Goal: Task Accomplishment & Management: Manage account settings

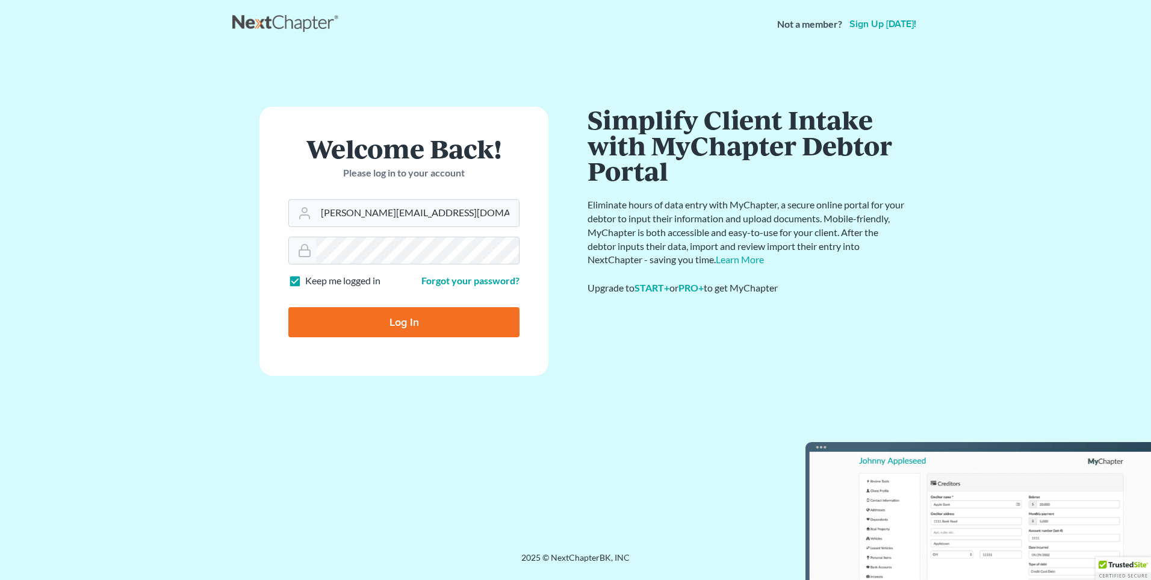
click at [371, 326] on input "Log In" at bounding box center [403, 322] width 231 height 30
type input "Thinking..."
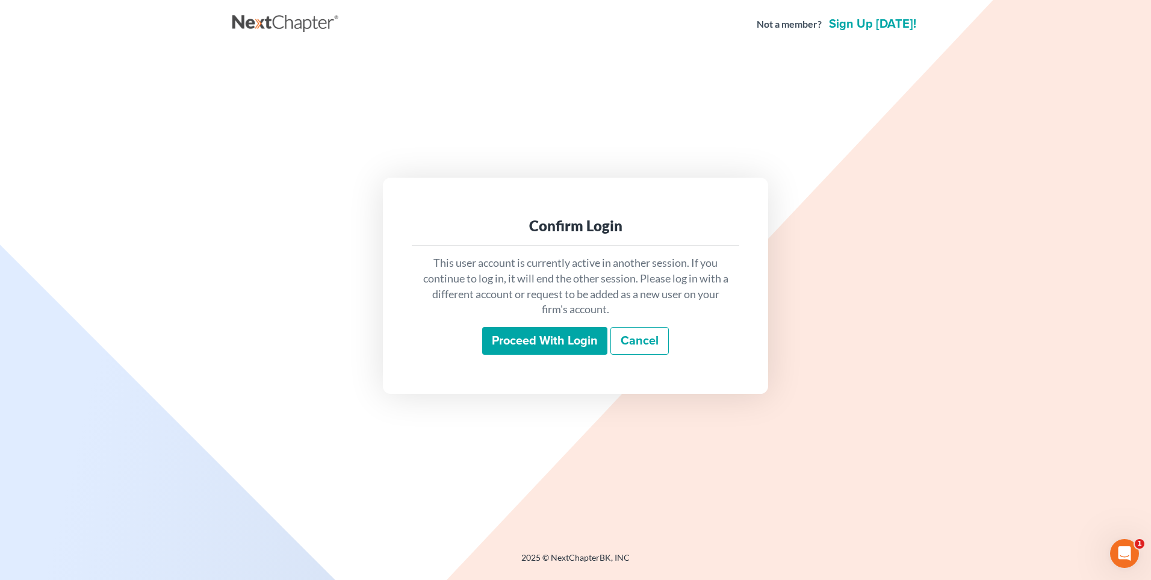
click at [549, 348] on input "Proceed with login" at bounding box center [544, 341] width 125 height 28
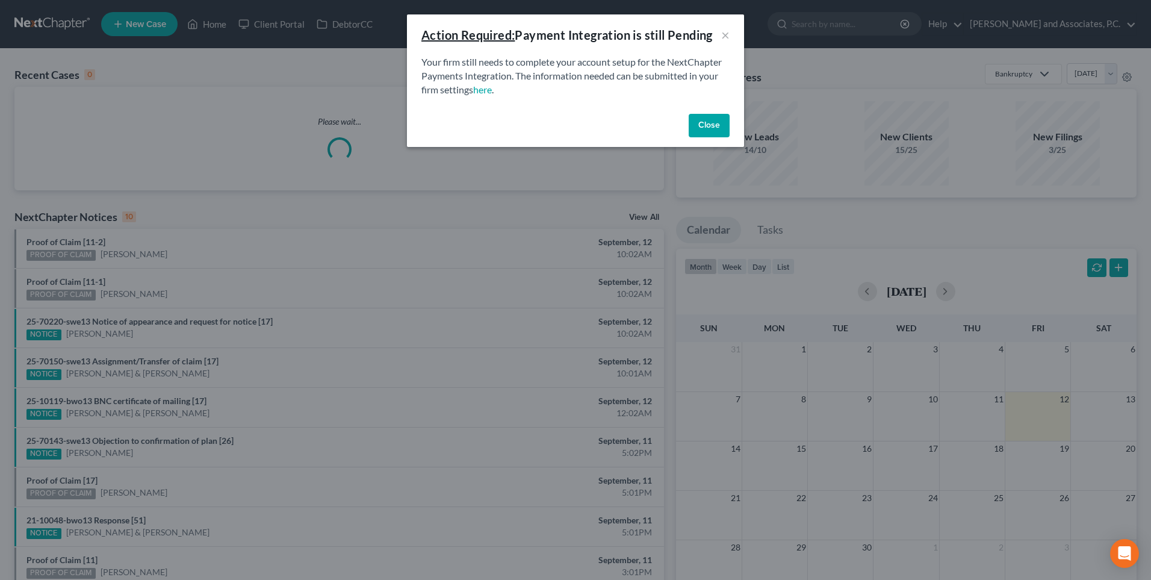
click at [706, 127] on button "Close" at bounding box center [709, 126] width 41 height 24
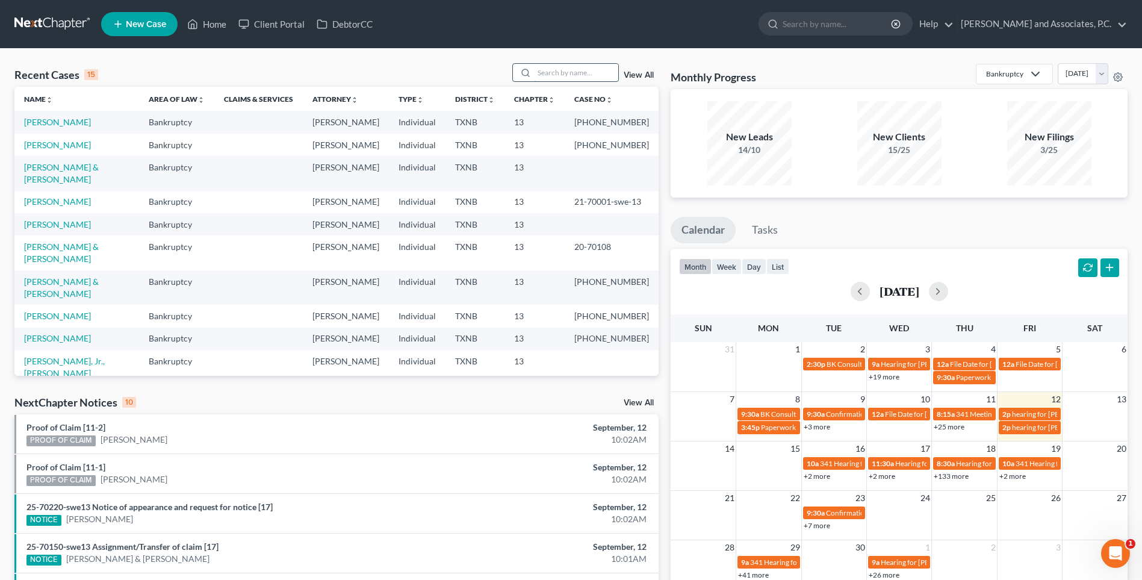
click at [543, 73] on input "search" at bounding box center [576, 72] width 84 height 17
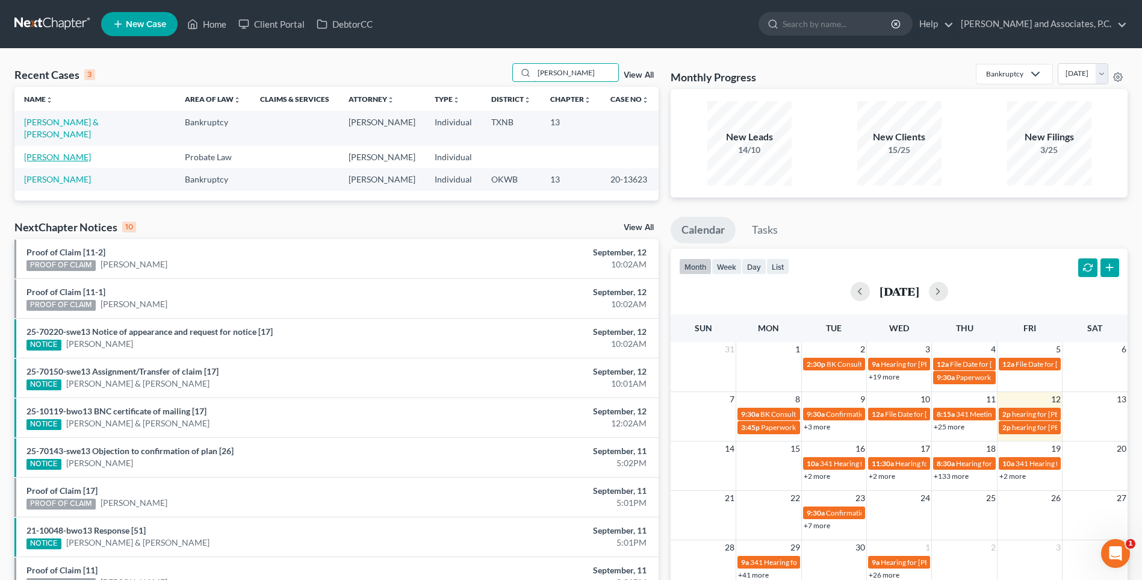
type input "riley"
click at [60, 152] on link "Riley, William" at bounding box center [57, 157] width 67 height 10
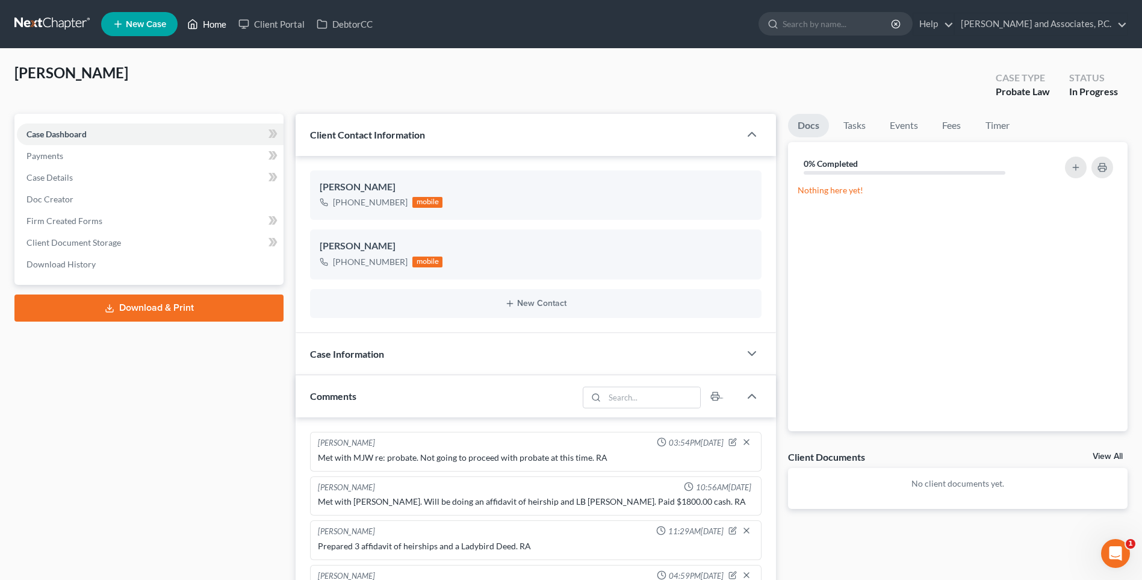
click at [213, 23] on link "Home" at bounding box center [206, 24] width 51 height 22
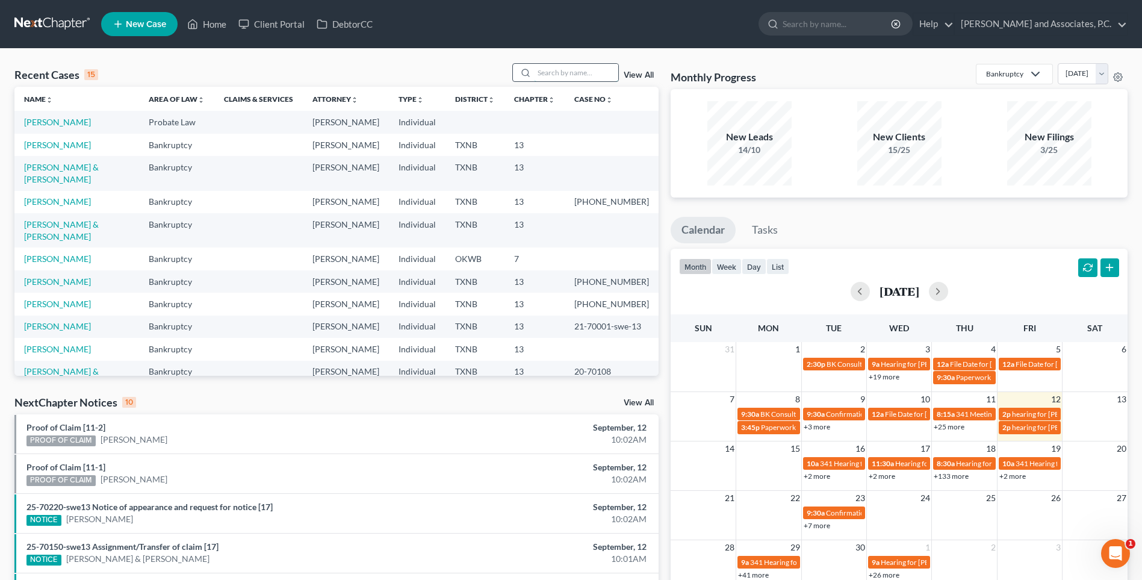
click at [562, 74] on input "search" at bounding box center [576, 72] width 84 height 17
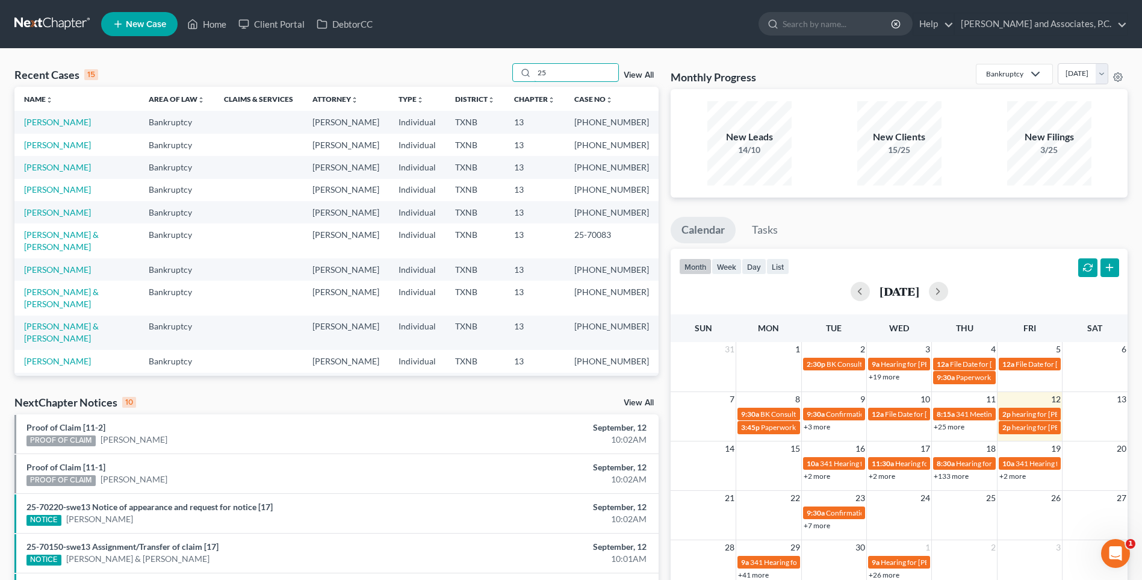
type input "2"
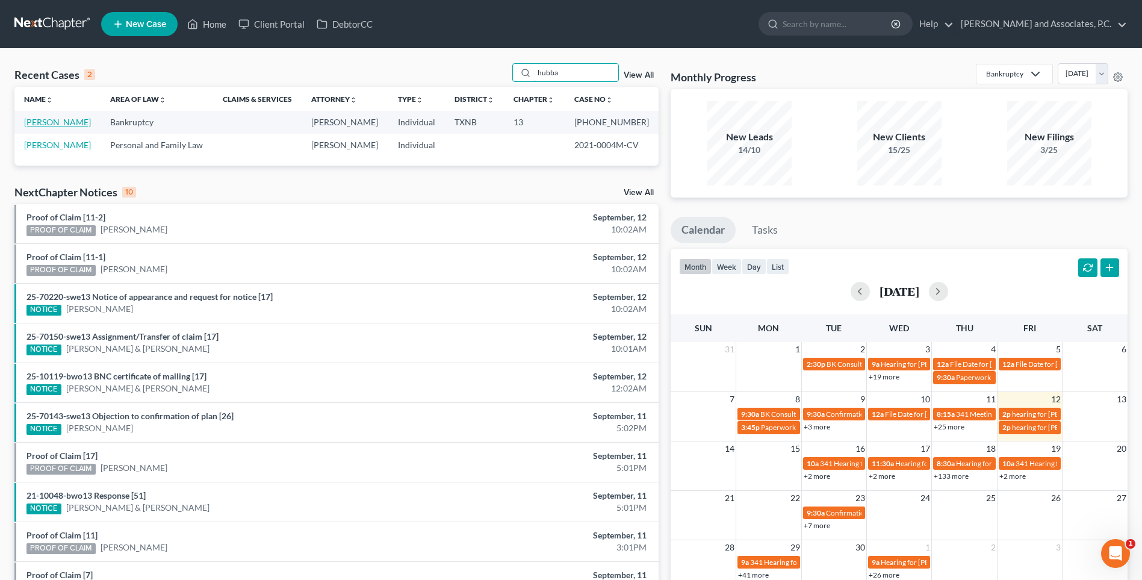
type input "hubba"
click at [75, 121] on link "Hubbard, Harvey" at bounding box center [57, 122] width 67 height 10
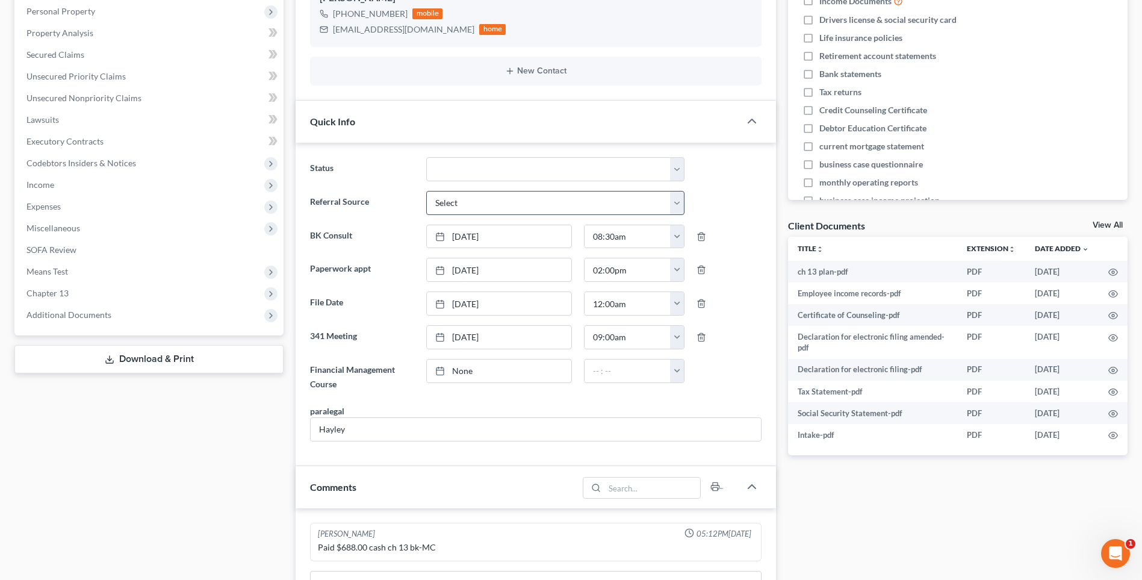
scroll to position [241, 0]
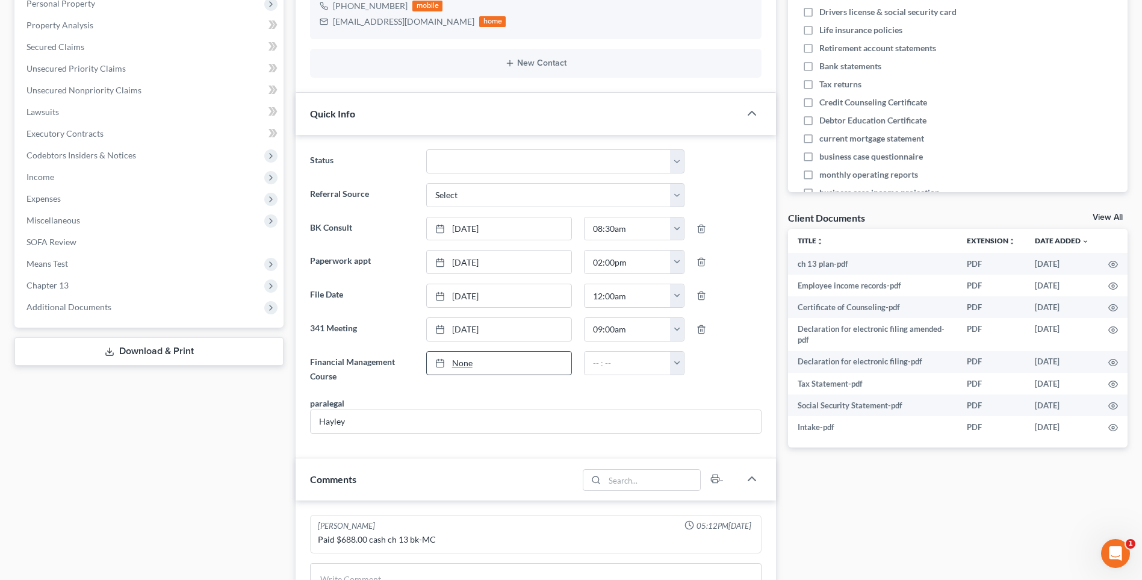
click at [460, 366] on link "None" at bounding box center [499, 363] width 145 height 23
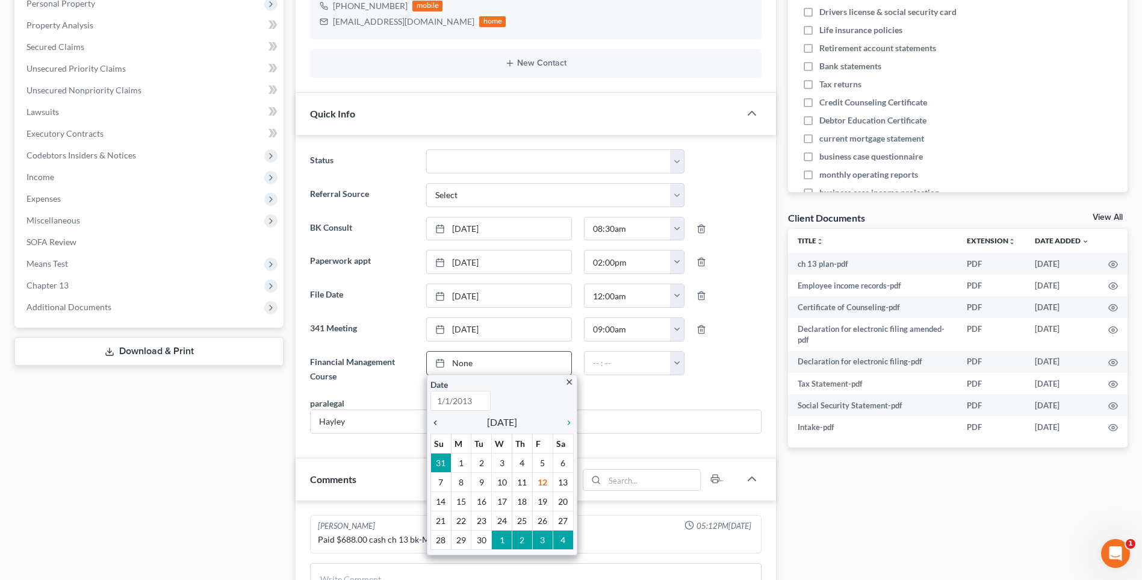
click at [438, 423] on icon "chevron_left" at bounding box center [439, 423] width 16 height 10
type input "9/12/2025"
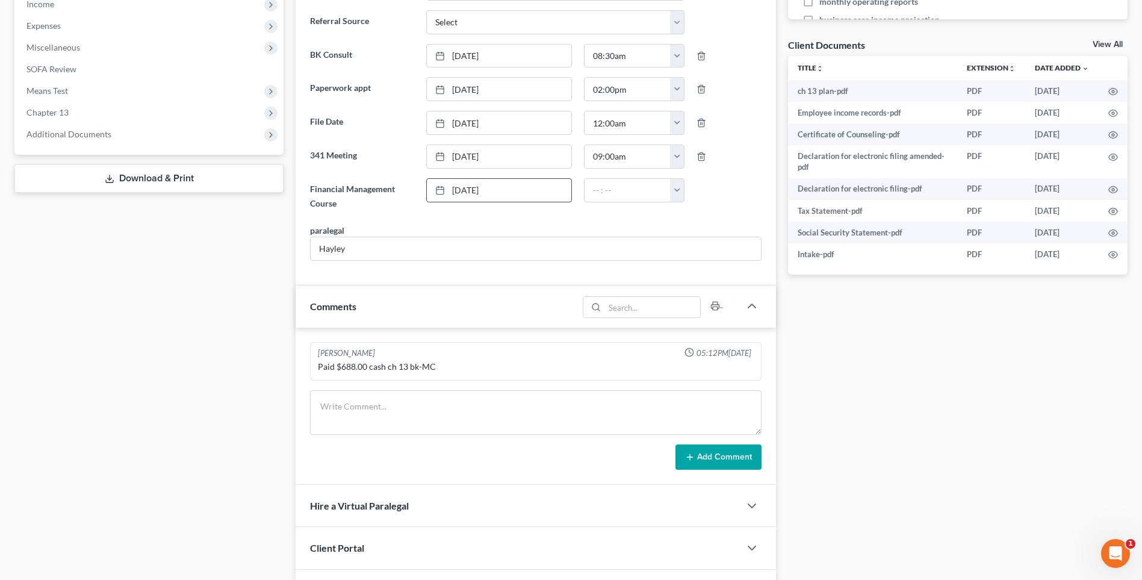
scroll to position [422, 0]
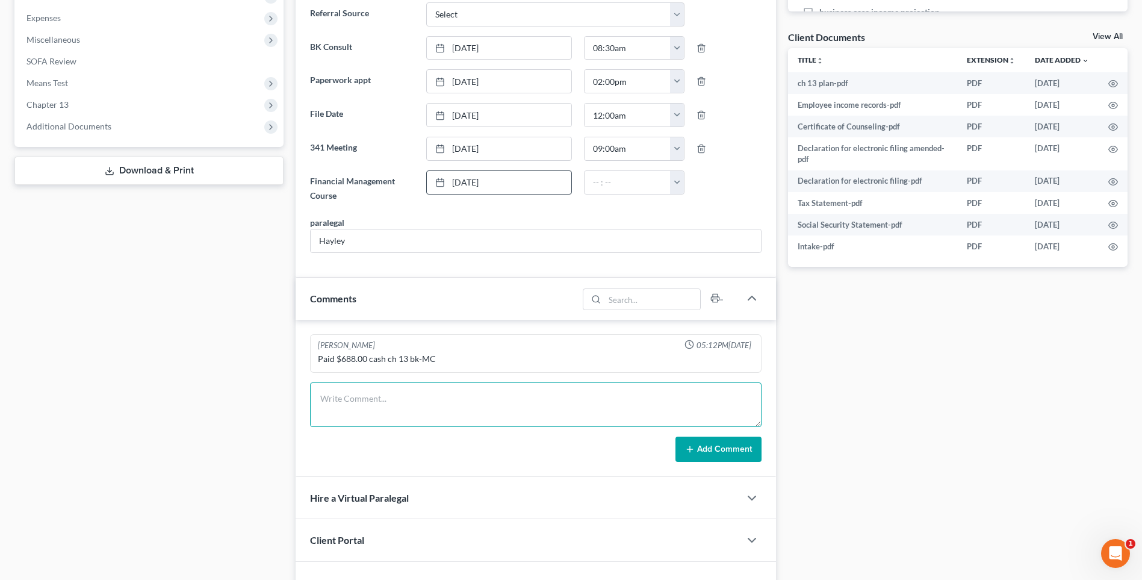
click at [378, 411] on textarea at bounding box center [536, 404] width 452 height 45
type textarea "8/26/2025 uploaded required documents and sent to the trustee. MC"
click at [721, 451] on button "Add Comment" at bounding box center [719, 449] width 86 height 25
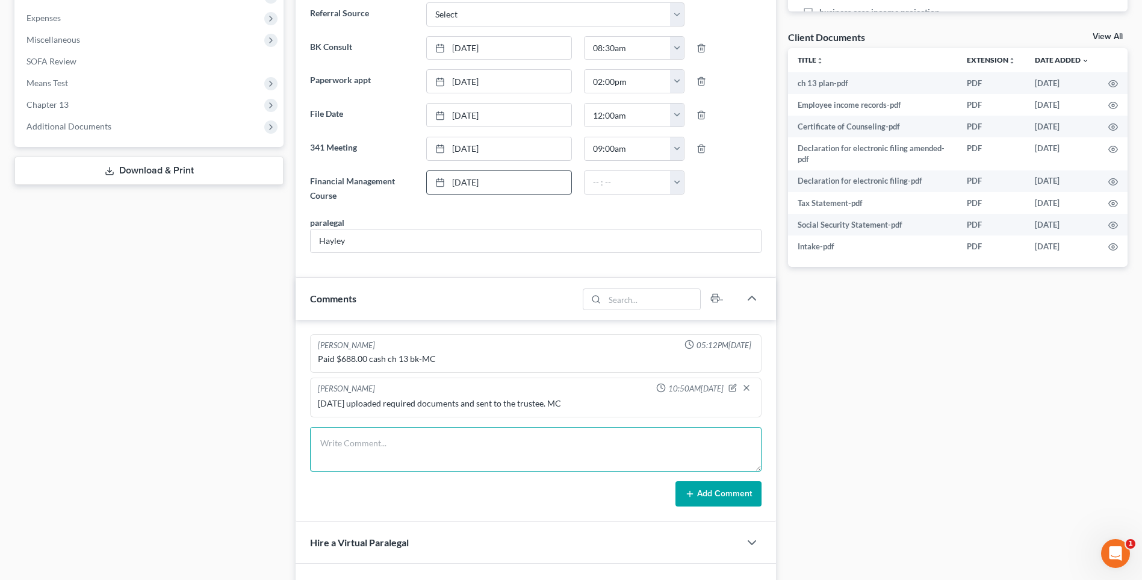
click at [333, 452] on textarea at bounding box center [536, 449] width 452 height 45
type textarea "N"
type textarea "Noticed creditors. RA"
click at [728, 497] on button "Add Comment" at bounding box center [719, 493] width 86 height 25
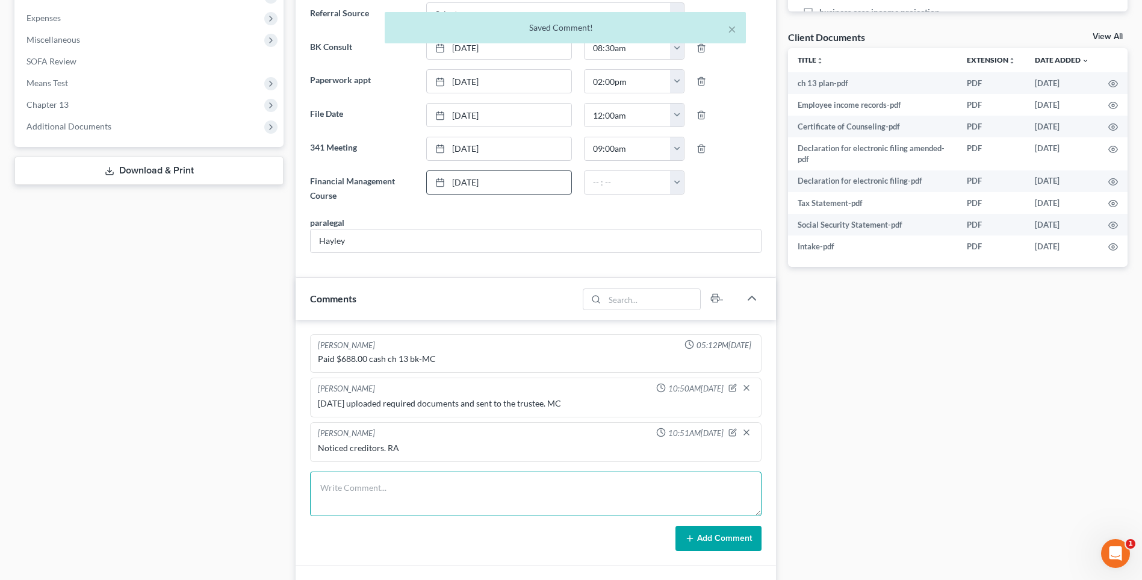
click at [357, 497] on textarea at bounding box center [536, 494] width 452 height 45
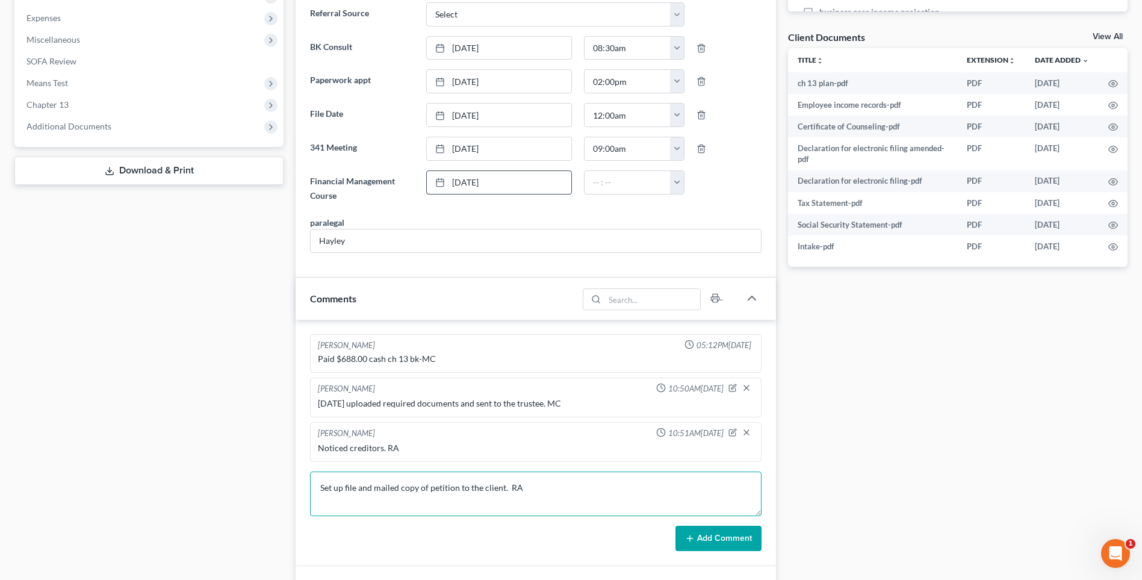
type textarea "Set up file and mailed copy of petition to the client. RA"
click at [710, 535] on button "Add Comment" at bounding box center [719, 538] width 86 height 25
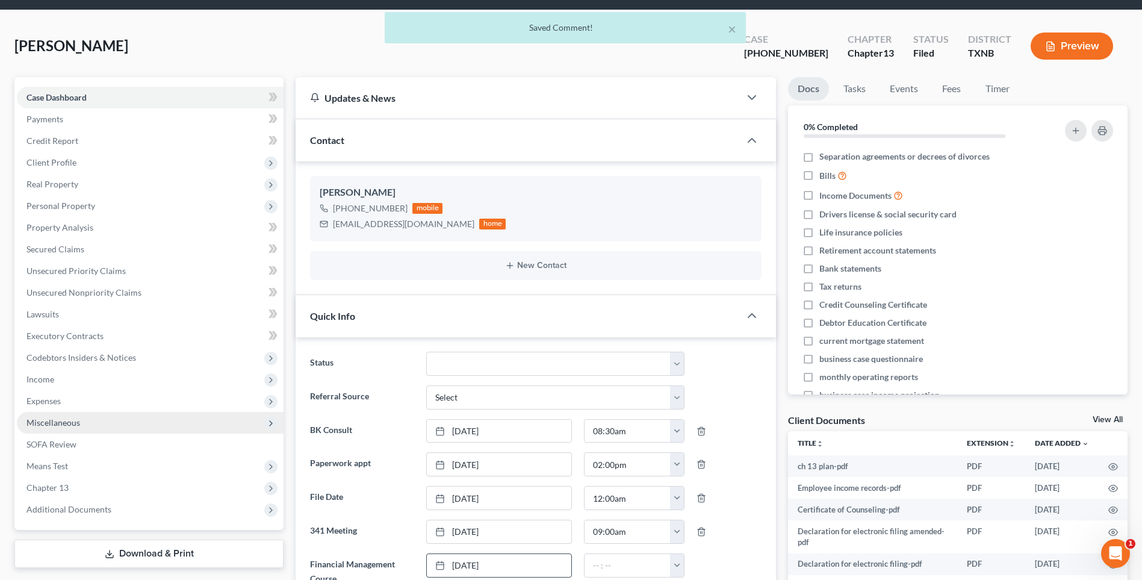
scroll to position [60, 0]
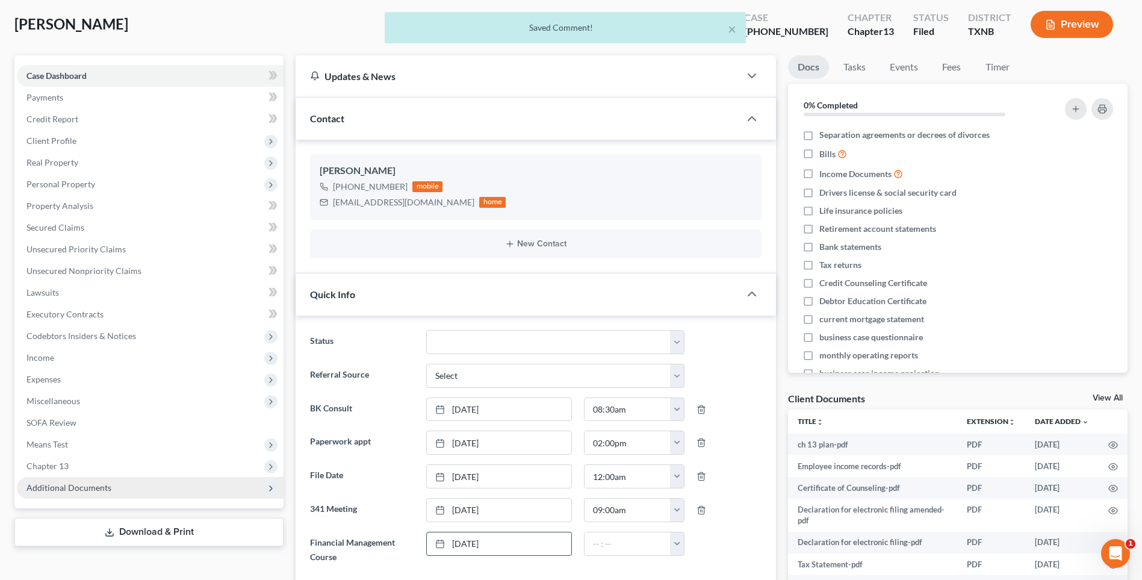
click at [64, 490] on span "Additional Documents" at bounding box center [68, 487] width 85 height 10
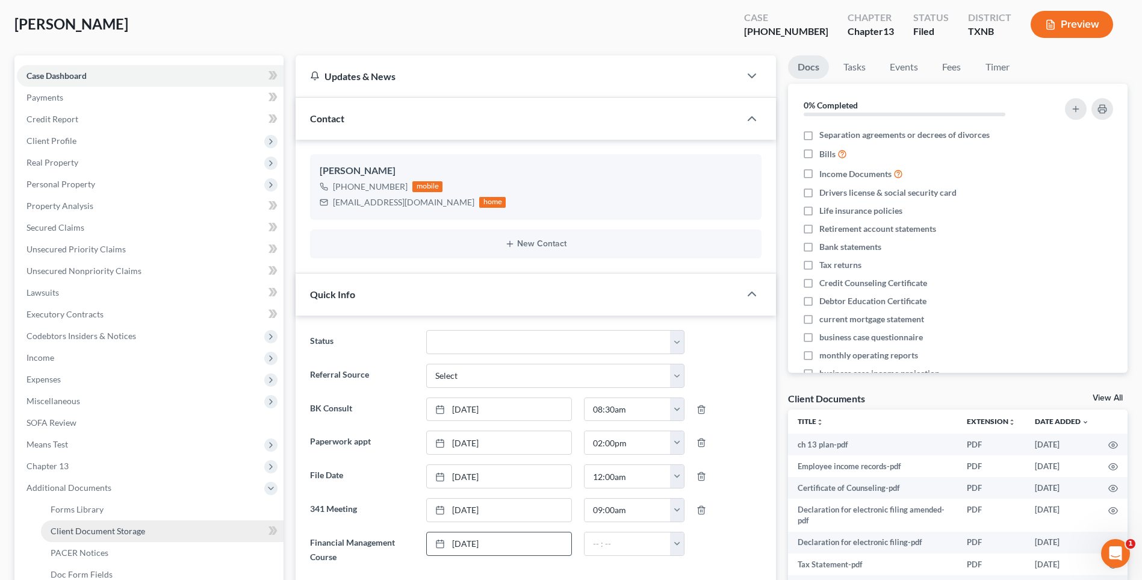
click at [84, 532] on span "Client Document Storage" at bounding box center [98, 531] width 95 height 10
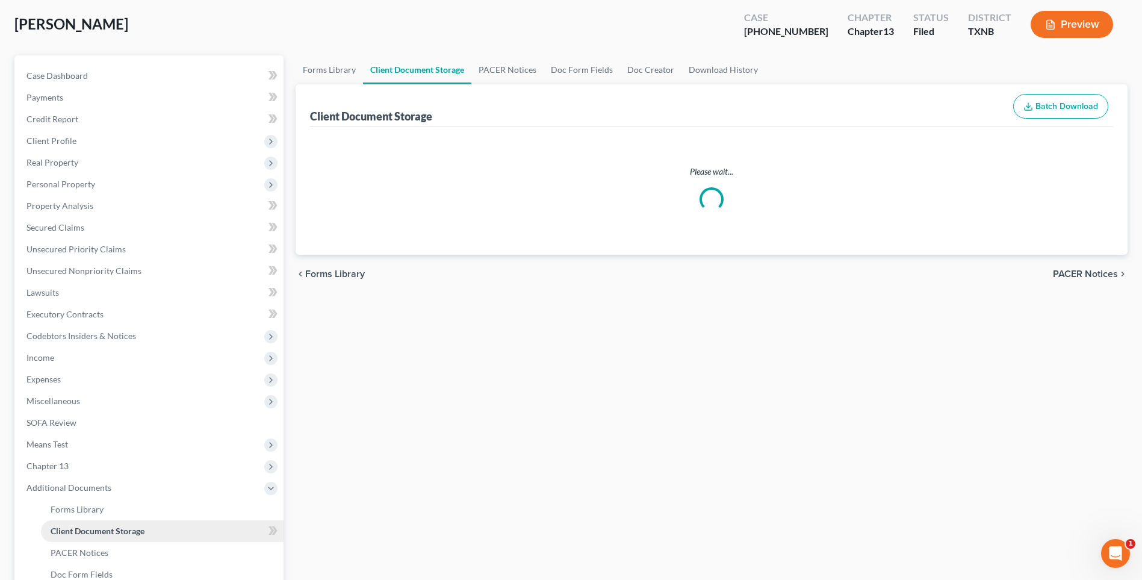
select select "18"
select select "21"
select select "10"
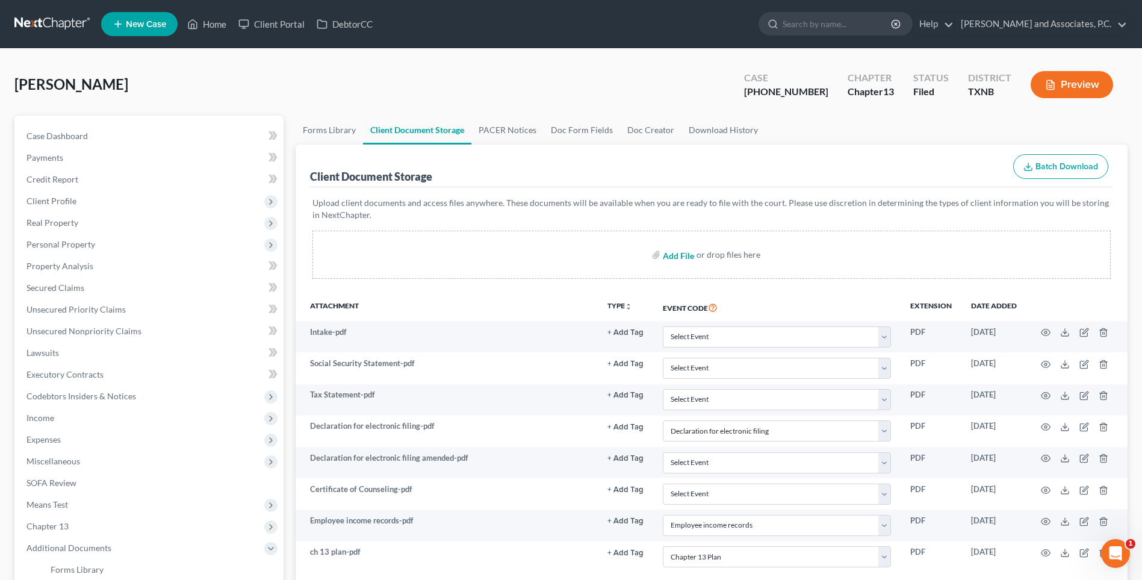
click at [672, 258] on input "file" at bounding box center [677, 255] width 29 height 22
type input "C:\fakepath\2570221 HUBBARD 2023 Tax Return.pdf"
select select "18"
select select "21"
select select "10"
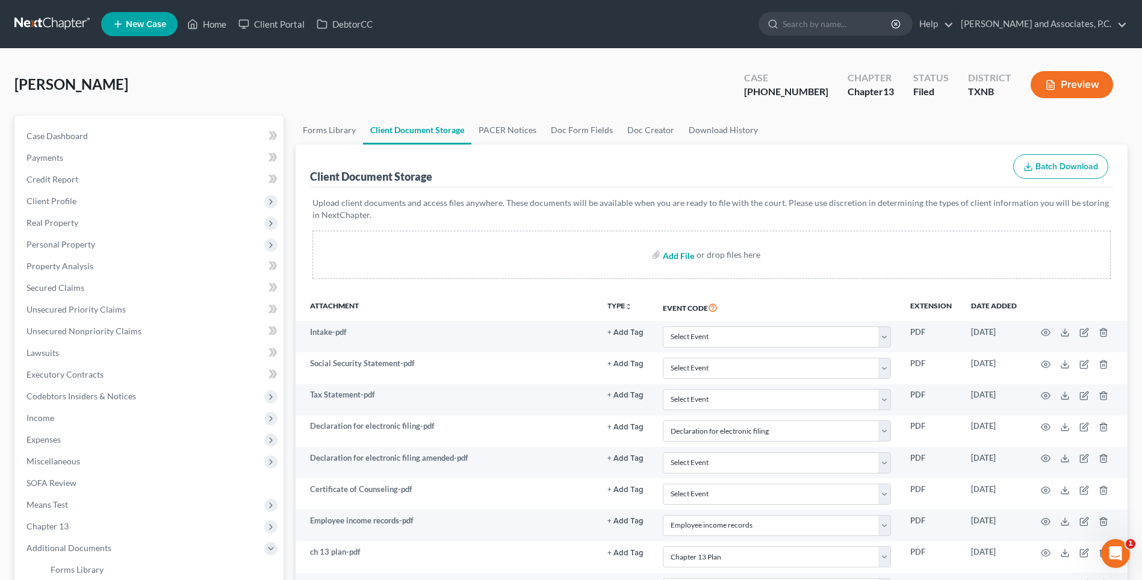
click at [668, 255] on input "file" at bounding box center [677, 255] width 29 height 22
type input "C:\fakepath\2570221 HUBBARD 2024 Tax Return.pdf"
select select "18"
select select "21"
select select "10"
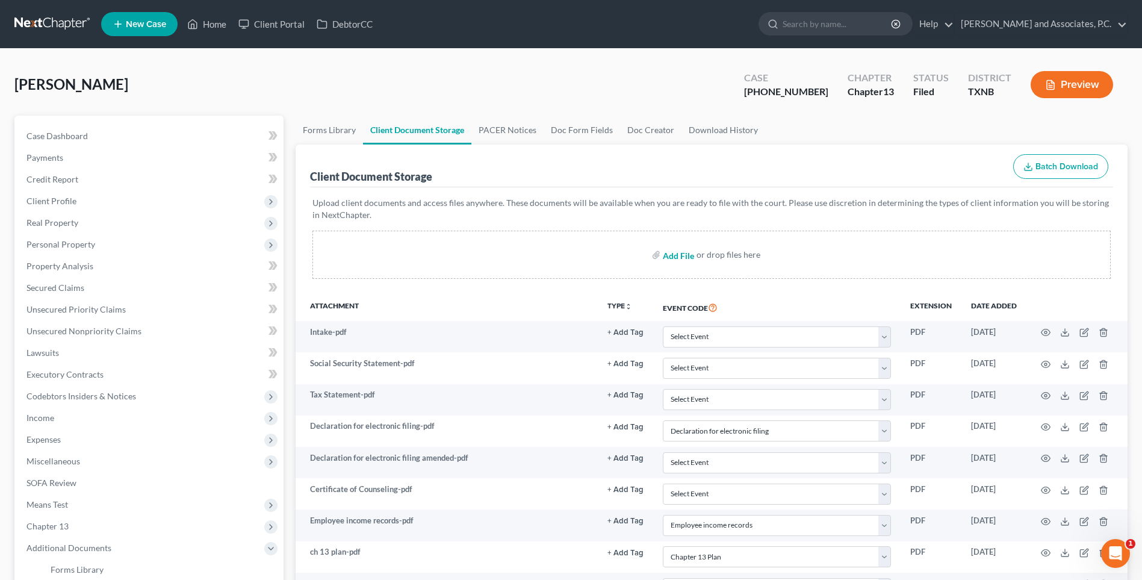
click at [669, 257] on input "file" at bounding box center [677, 255] width 29 height 22
type input "C:\fakepath\2570221 HUBBARD auth to release.pdf"
select select "18"
select select "21"
select select "10"
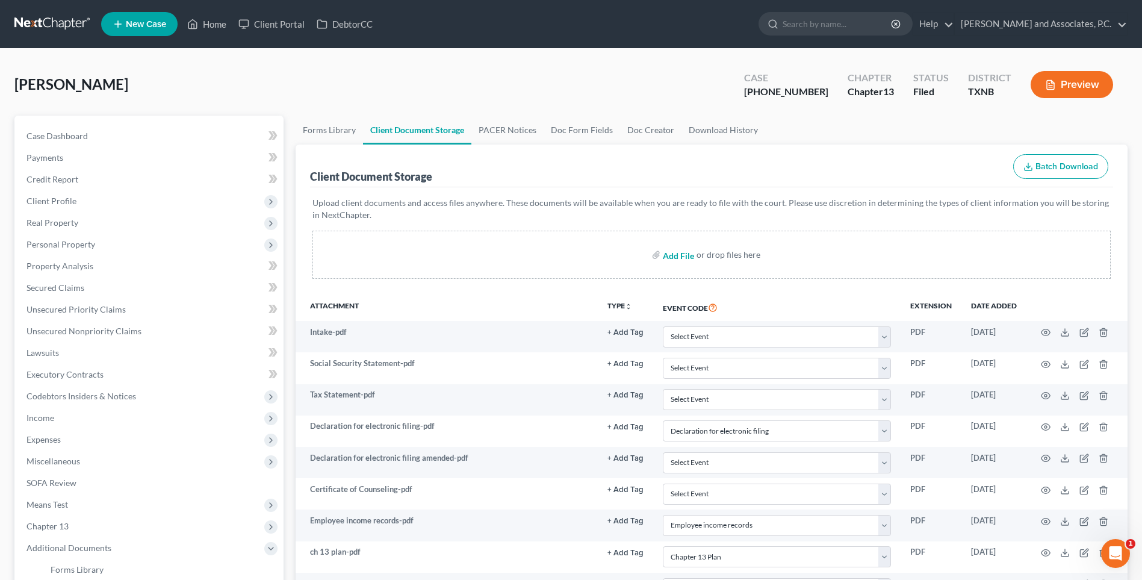
click at [676, 256] on input "file" at bounding box center [677, 255] width 29 height 22
type input "C:\fakepath\2570221 HUBBARD Auto insurance.pdf"
click at [676, 255] on input "file" at bounding box center [677, 255] width 29 height 22
select select "18"
select select "21"
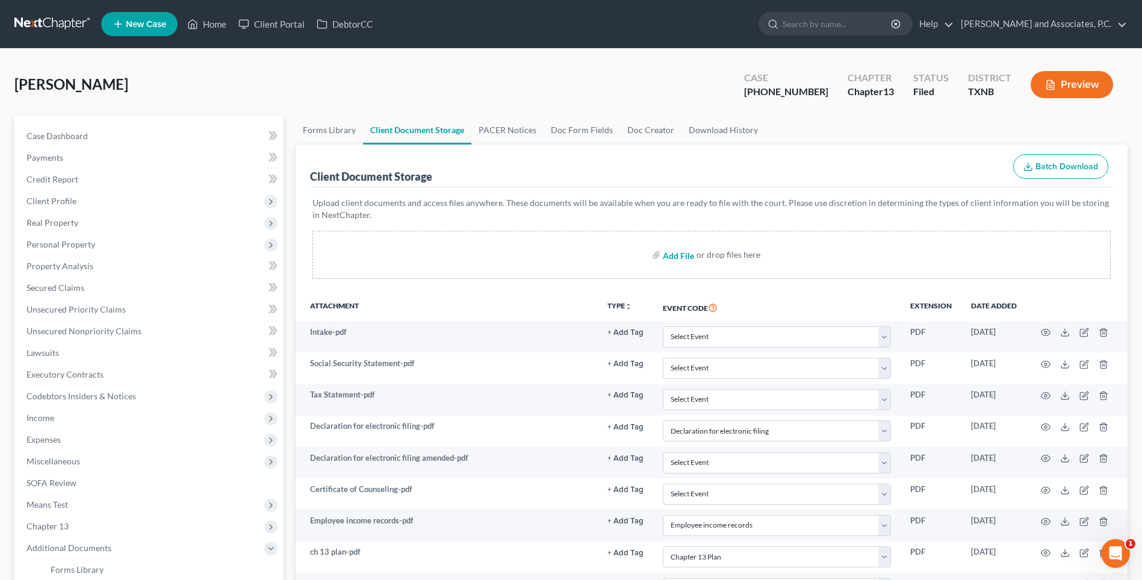
select select "10"
type input "C:\fakepath\2570221 HUBBARD debtor contact info.pdf"
click at [669, 255] on input "file" at bounding box center [677, 255] width 29 height 22
select select "18"
select select "21"
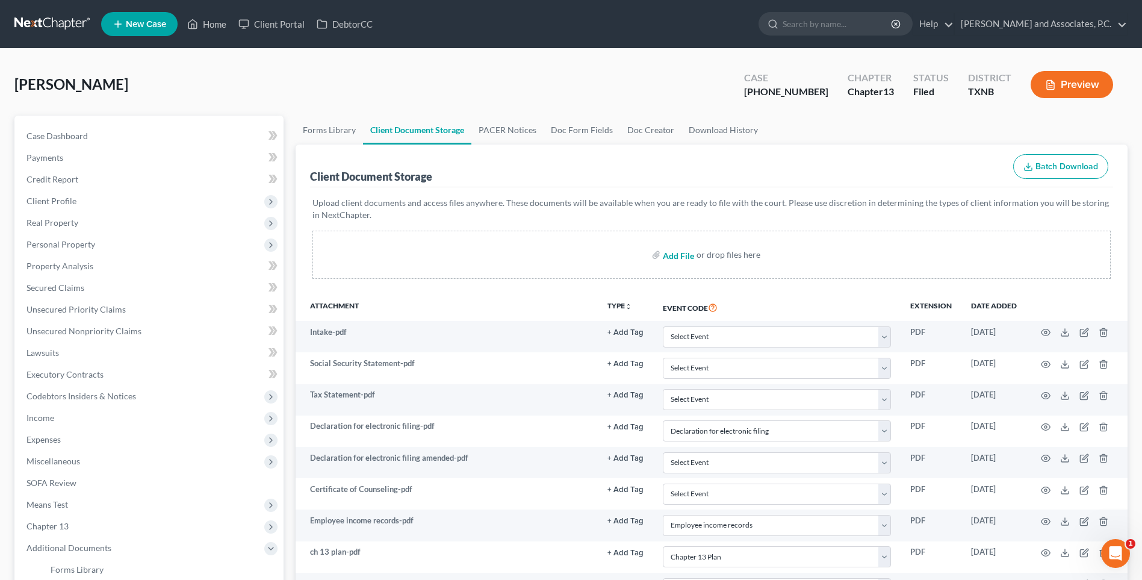
select select "10"
type input "C:\fakepath\2570221 HUBBARD mortgage info sheet.pdf"
select select "18"
select select "21"
select select "10"
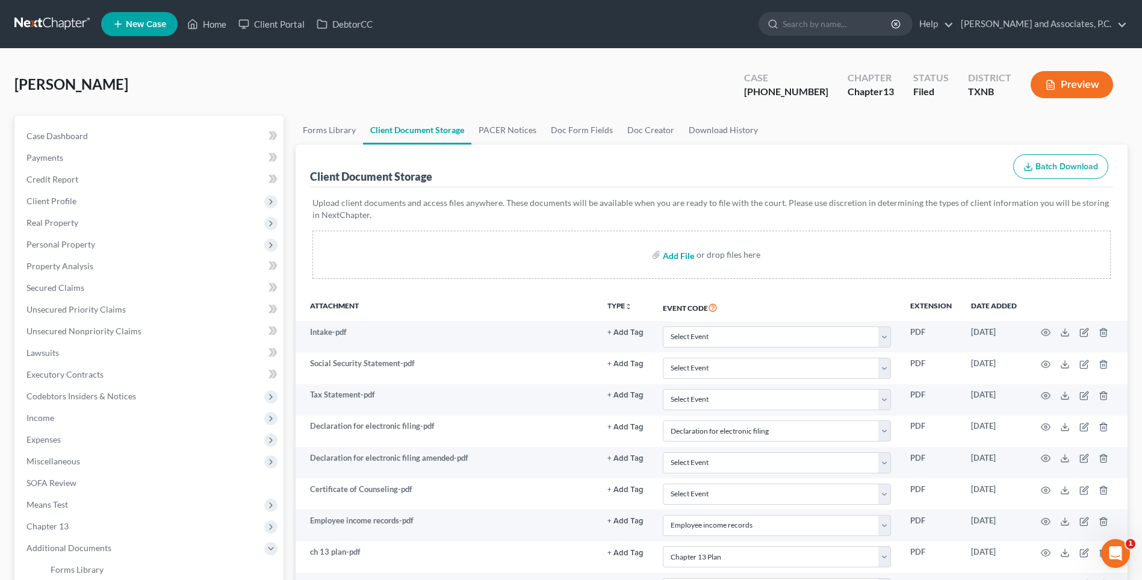
click at [678, 255] on input "file" at bounding box center [677, 255] width 29 height 22
type input "C:\fakepath\2570221 HUBBARD proof of ID.pdf"
click at [668, 256] on input "file" at bounding box center [677, 255] width 29 height 22
select select "18"
select select "21"
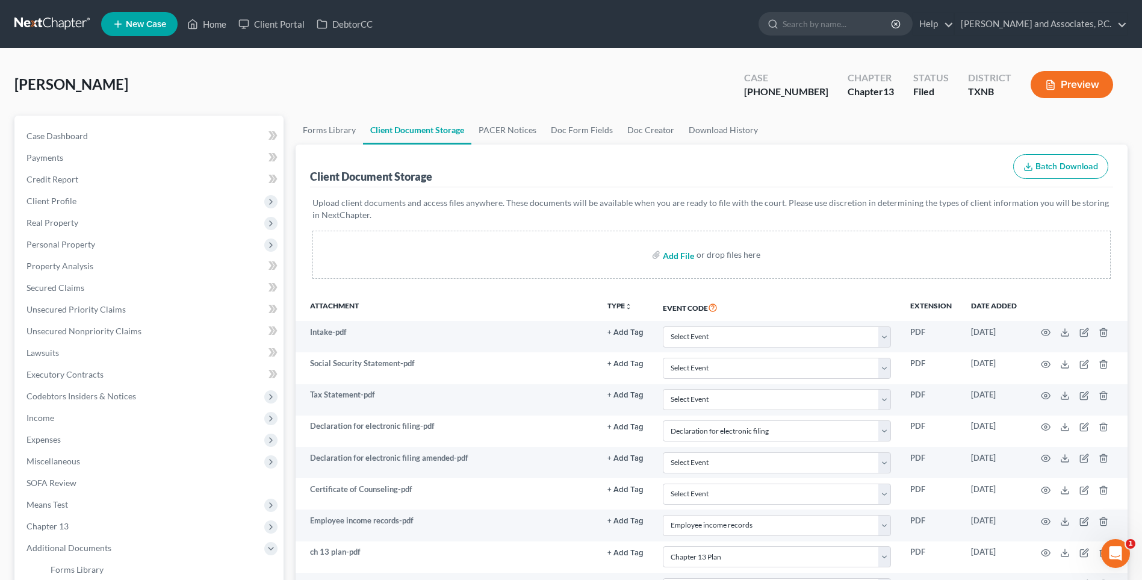
select select "10"
type input "C:\fakepath\2570221 HUBBARD proof of income mineral rights.pdf"
click at [672, 258] on input "file" at bounding box center [677, 255] width 29 height 22
select select "18"
select select "21"
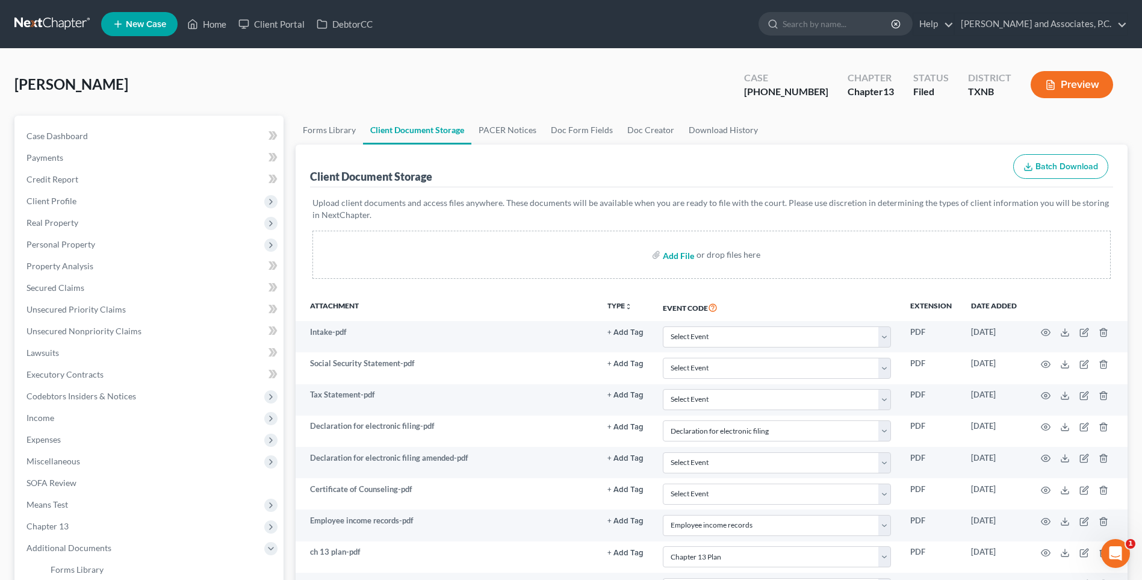
select select "10"
type input "C:\fakepath\2570221 HUBBARD proof of income SSD.pdf"
select select "18"
select select "21"
select select "10"
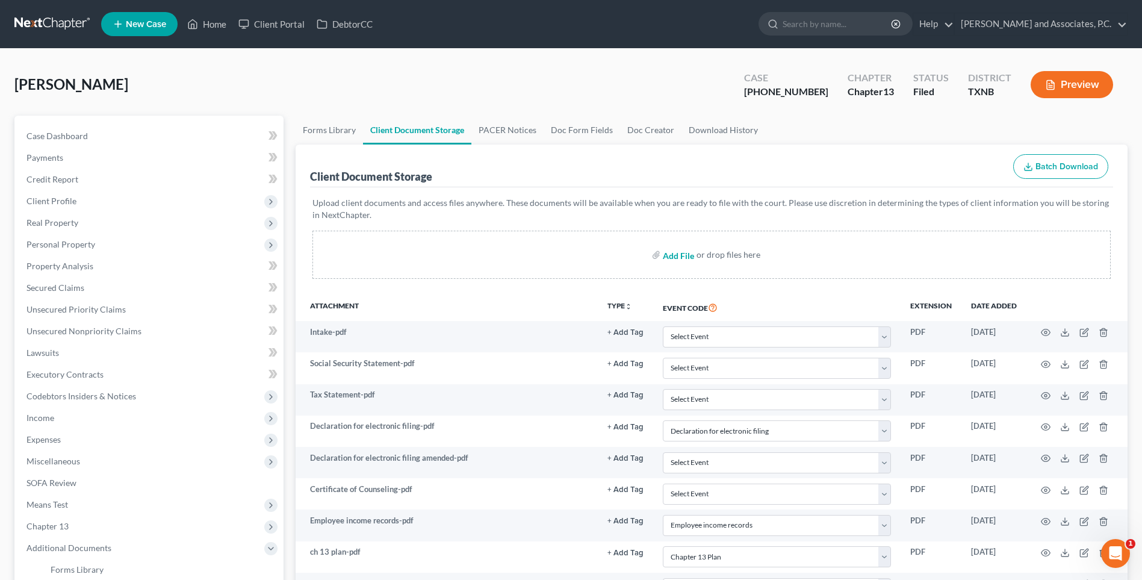
click at [675, 258] on input "file" at bounding box center [677, 255] width 29 height 22
type input "C:\fakepath\2570221 HUBBARD wage directive.pdf"
select select "18"
select select "21"
select select "10"
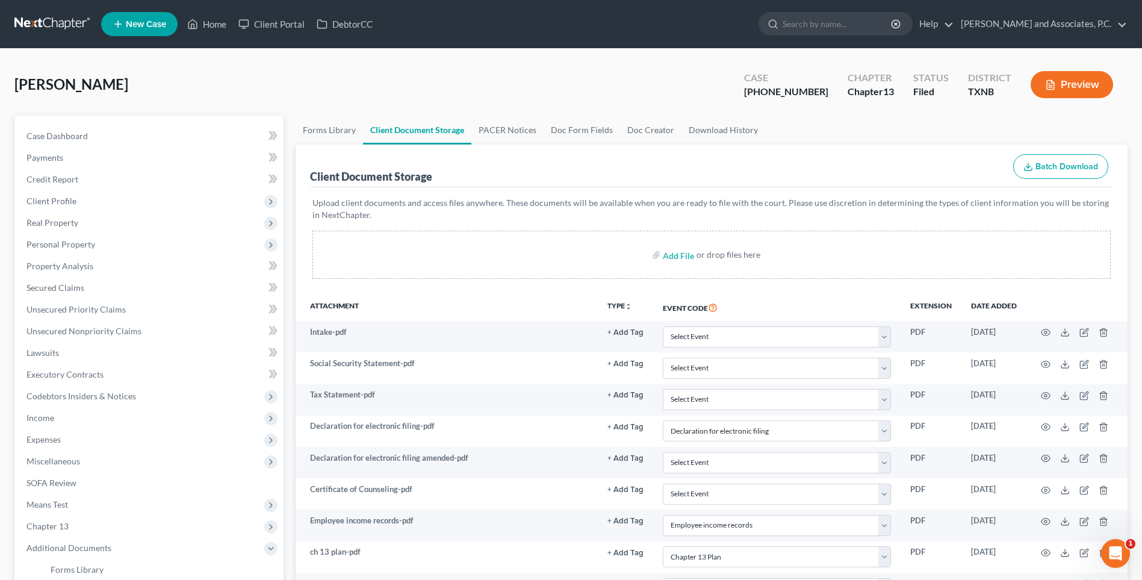
scroll to position [401, 0]
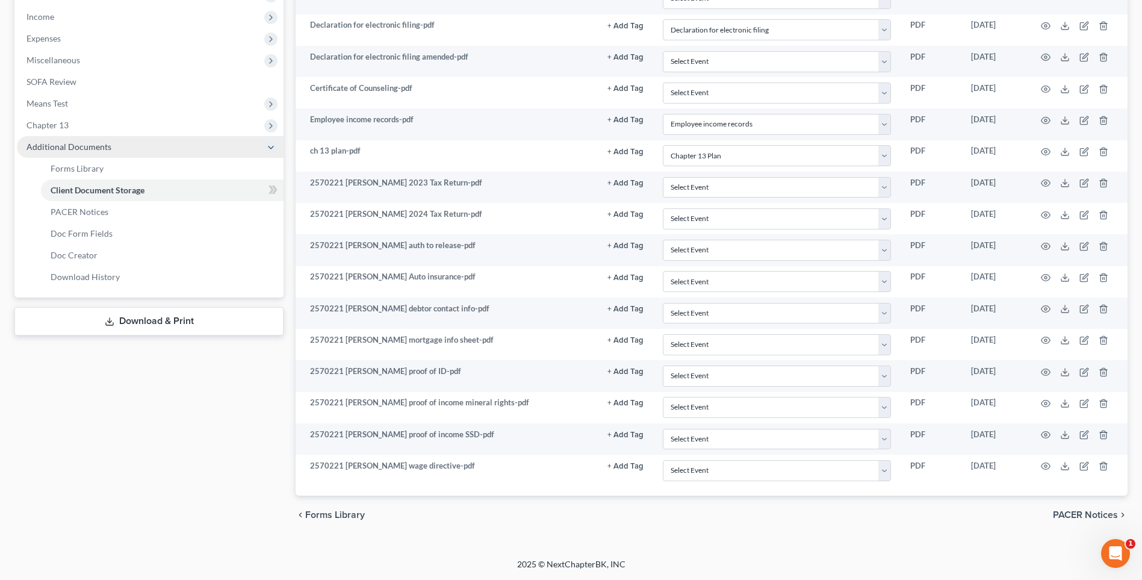
click at [48, 148] on span "Additional Documents" at bounding box center [68, 147] width 85 height 10
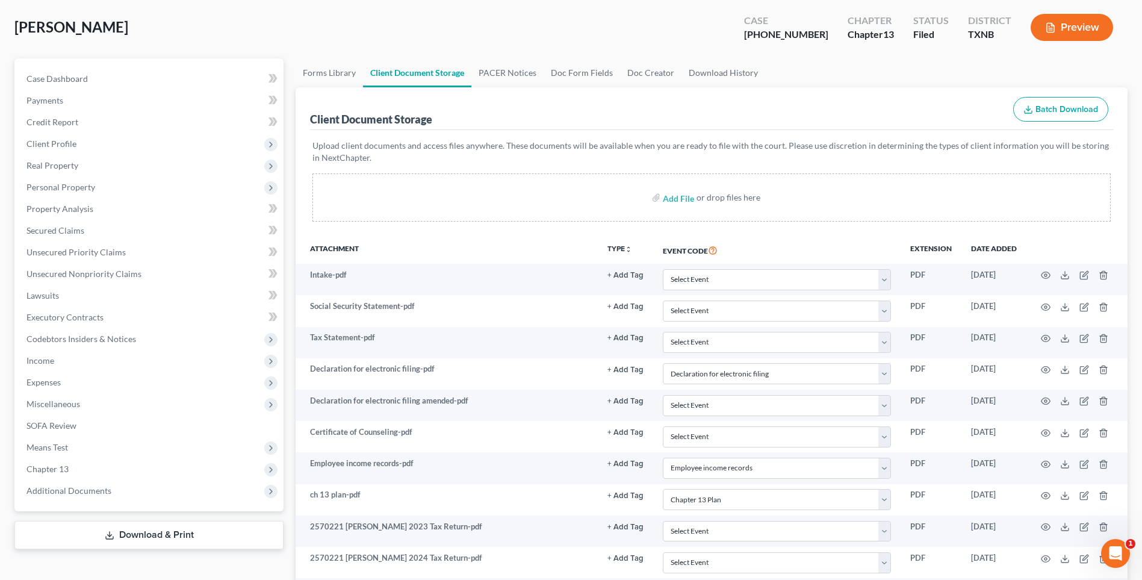
scroll to position [0, 0]
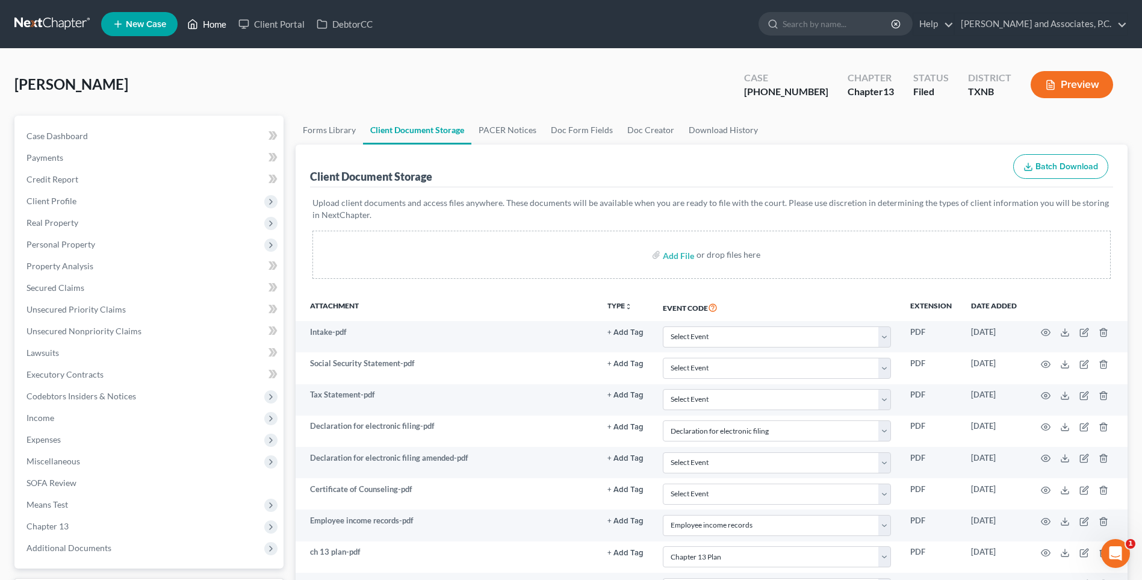
click at [211, 26] on link "Home" at bounding box center [206, 24] width 51 height 22
